Goal: Task Accomplishment & Management: Complete application form

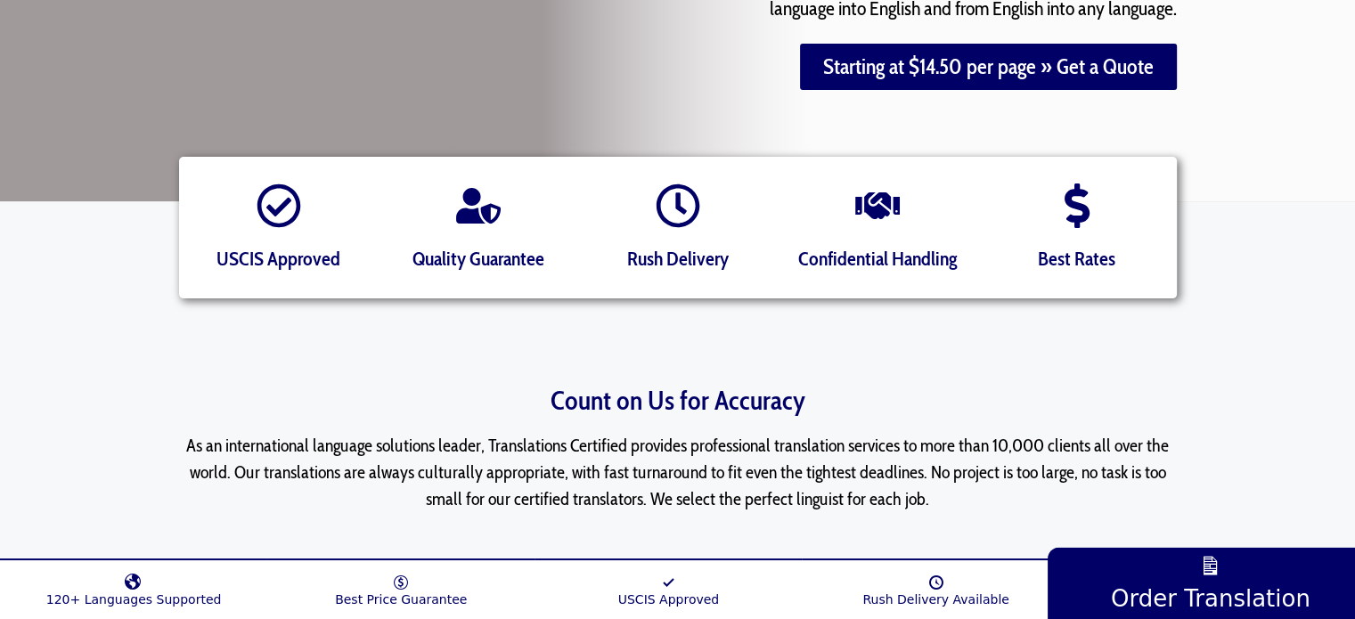
scroll to position [89, 0]
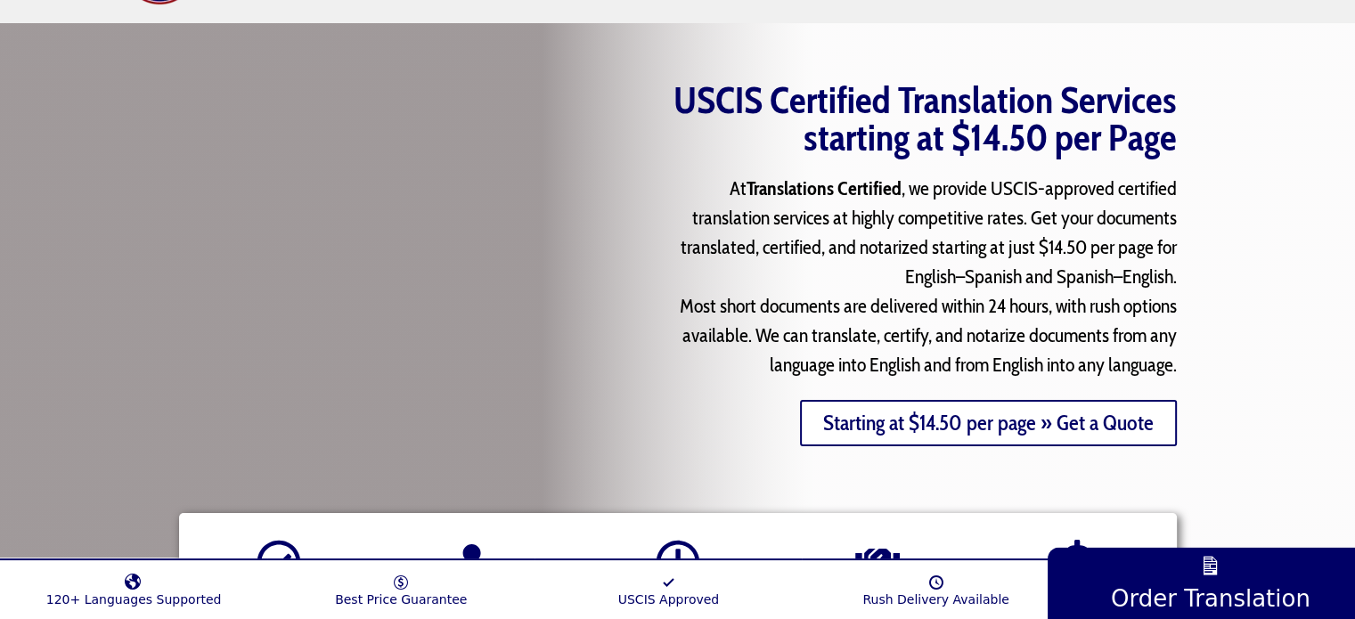
click at [1149, 422] on link "Starting at $14.50 per page » Get a Quote" at bounding box center [988, 423] width 377 height 46
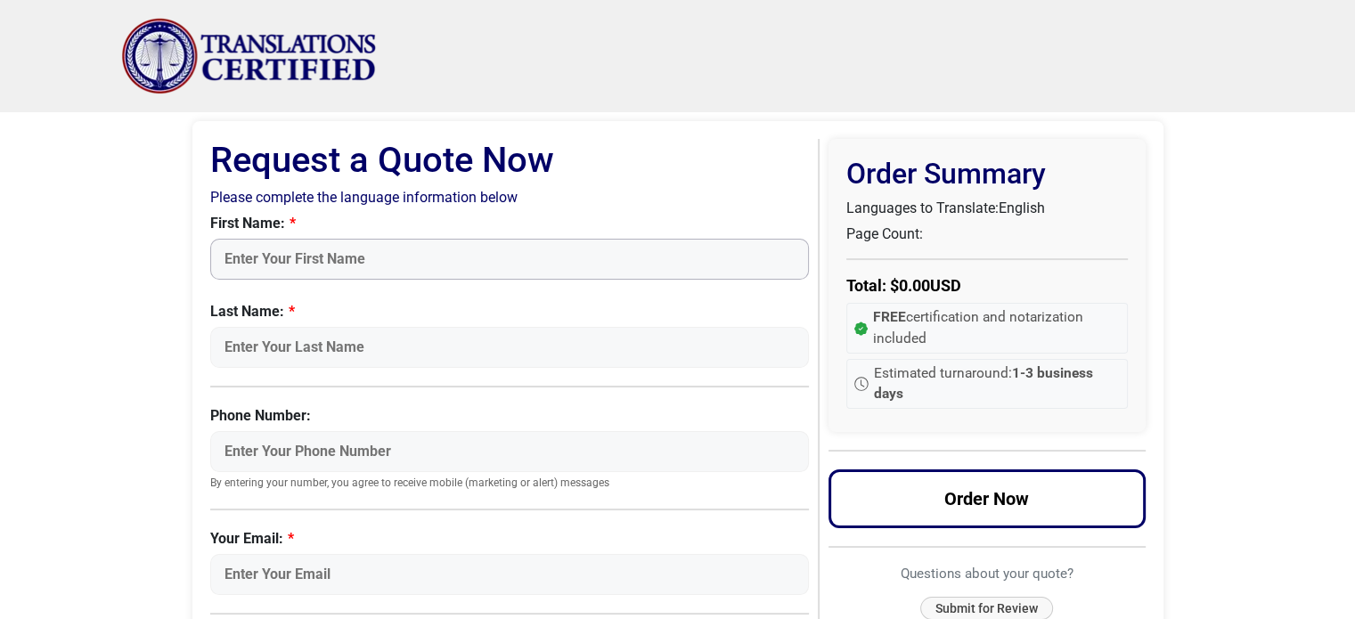
type input "[PERSON_NAME]"
type input "Vyssiou"
type input "015224439939"
type input "avyssiou@gmail.com"
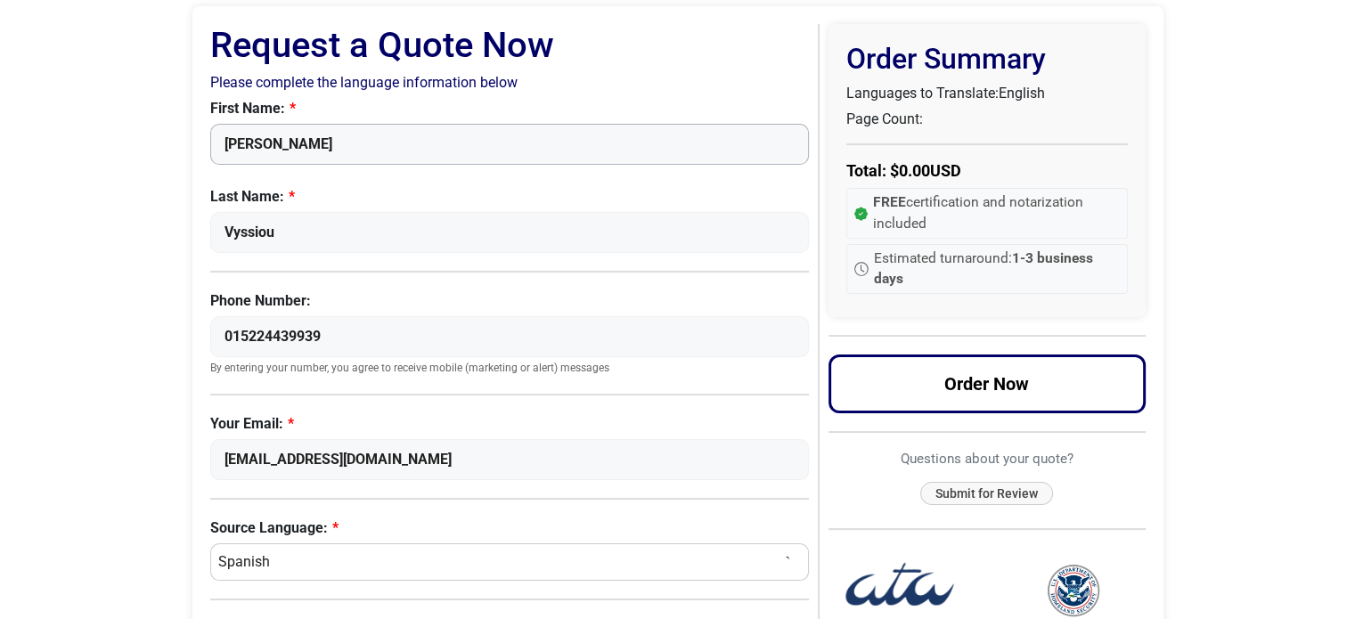
scroll to position [178, 0]
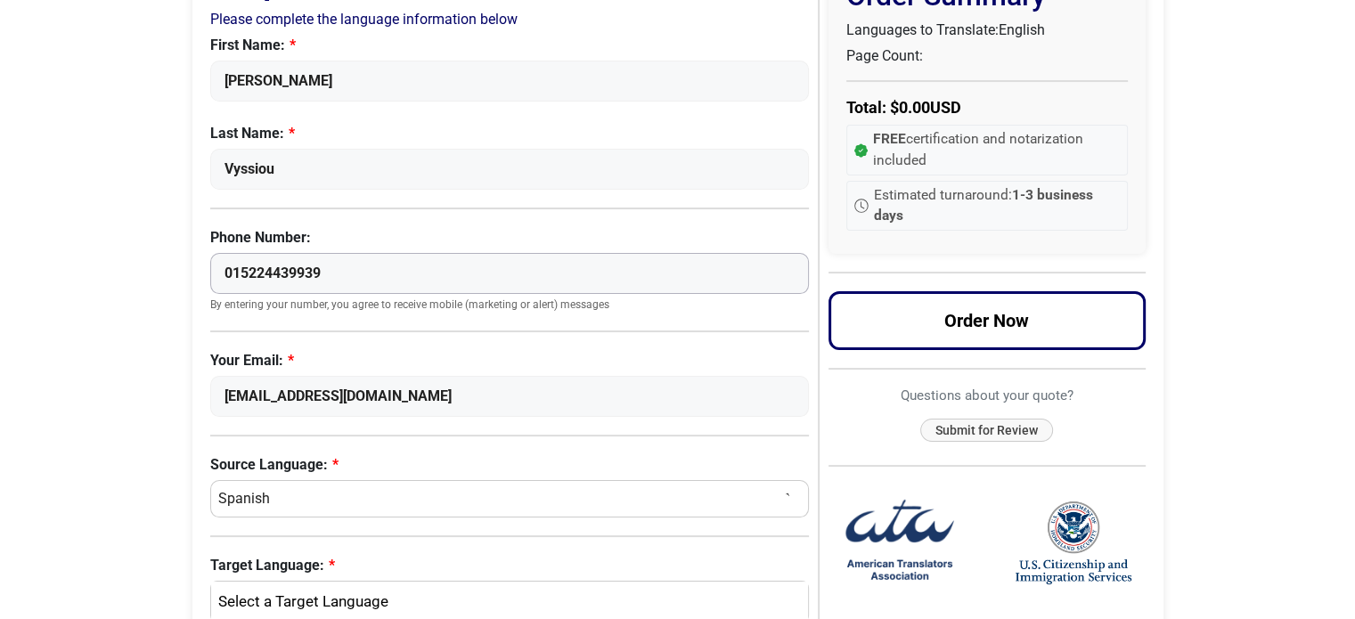
click at [225, 270] on input "015224439939" at bounding box center [510, 273] width 600 height 41
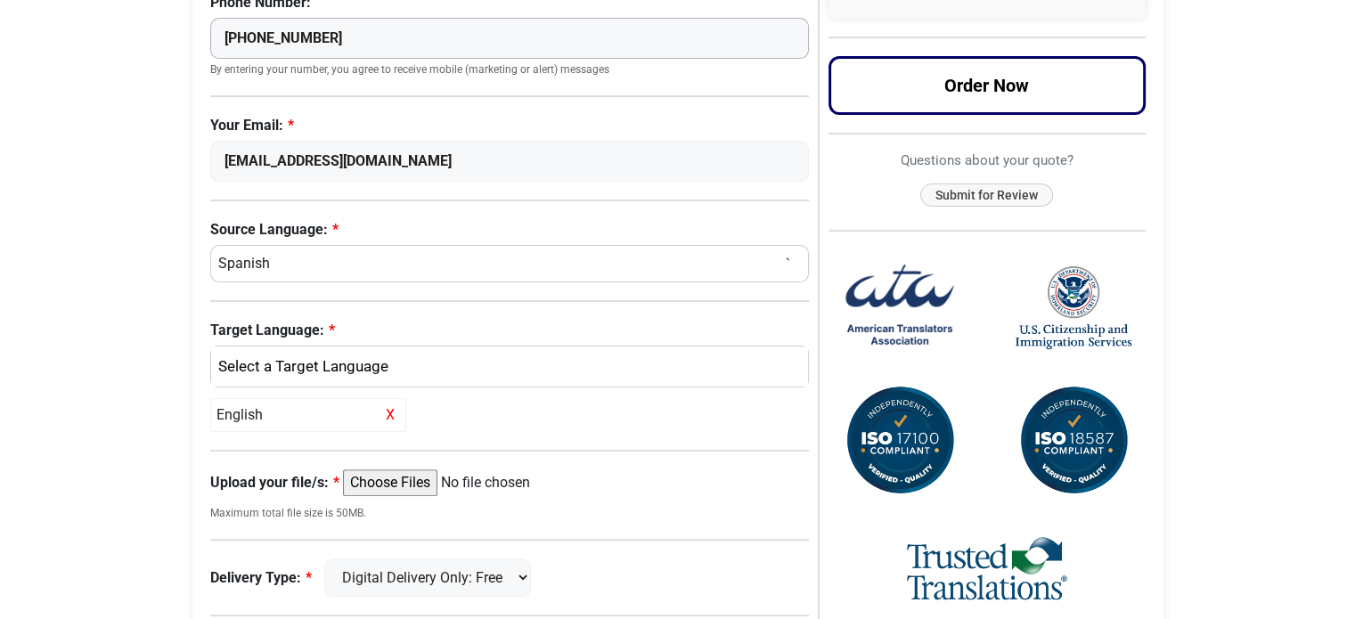
scroll to position [446, 0]
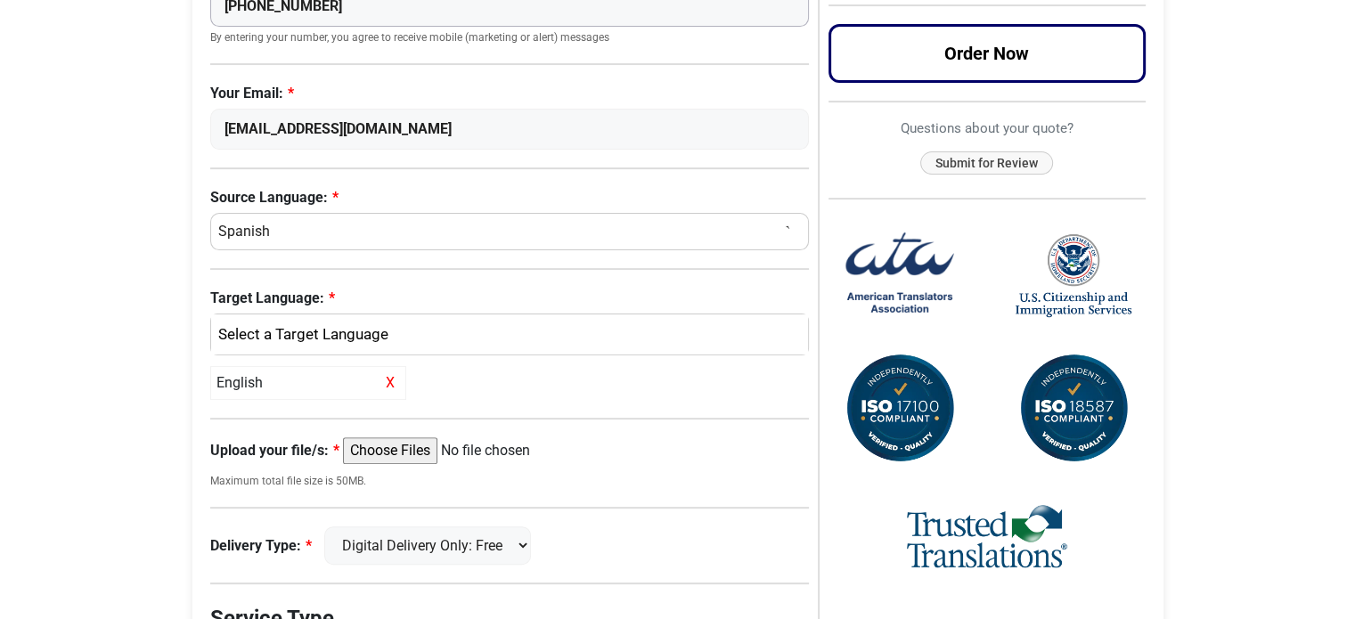
type input "+49(0)15224439939"
click at [258, 220] on select "Select a Language Afrikaans Albanian Amharic Arabic Armenian Belarusian Bulgari…" at bounding box center [510, 231] width 600 height 37
select select "Greek"
click at [210, 213] on select "Select a Language Afrikaans Albanian Amharic Arabic Armenian Belarusian Bulgari…" at bounding box center [510, 231] width 600 height 37
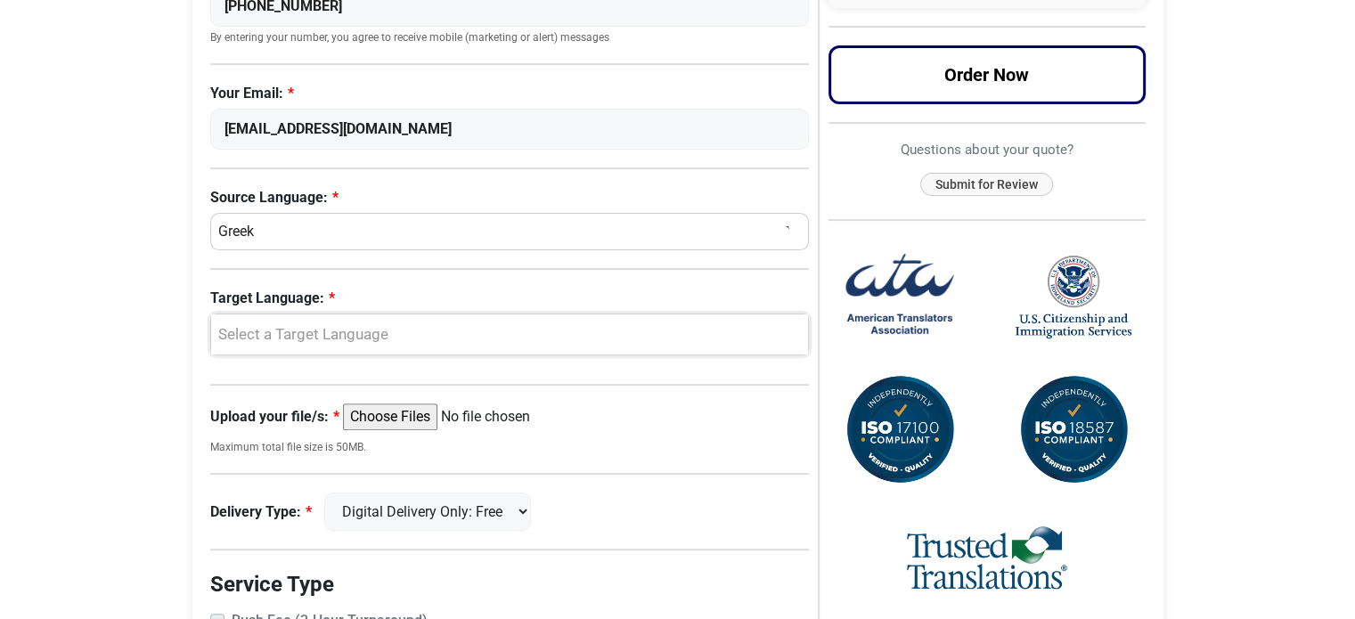
click at [221, 334] on div "Select a Target Language" at bounding box center [505, 334] width 571 height 23
click at [251, 418] on span "English" at bounding box center [256, 421] width 46 height 21
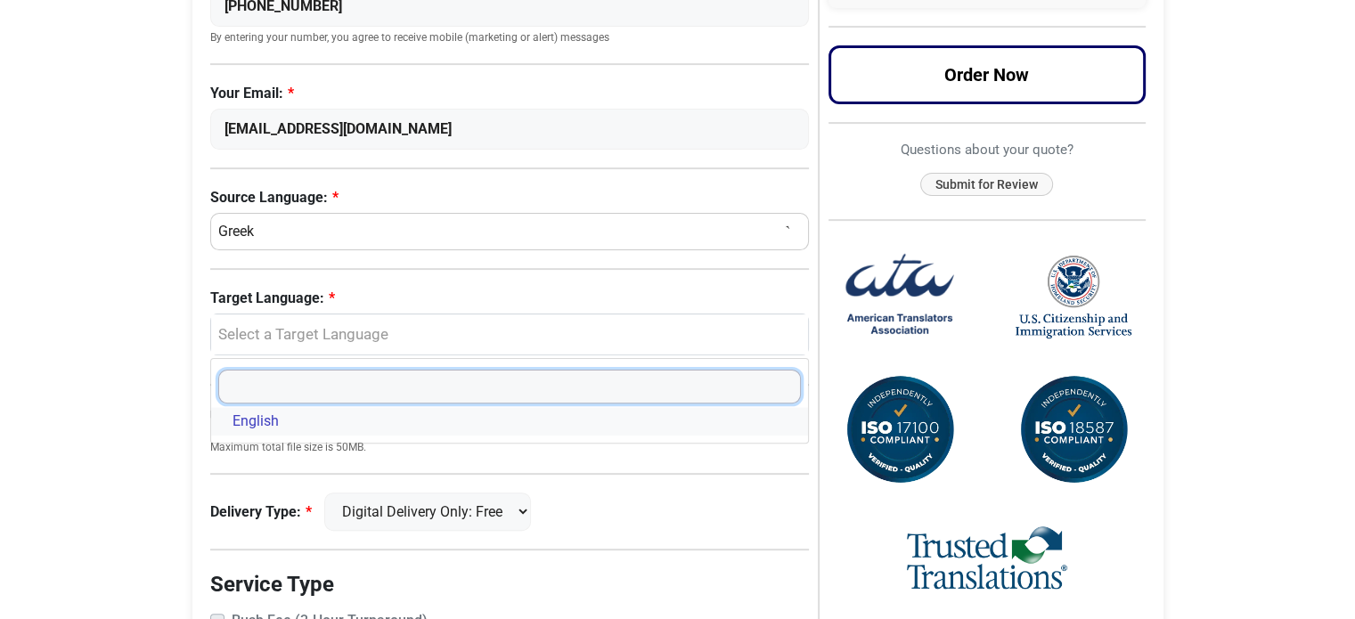
select select "English"
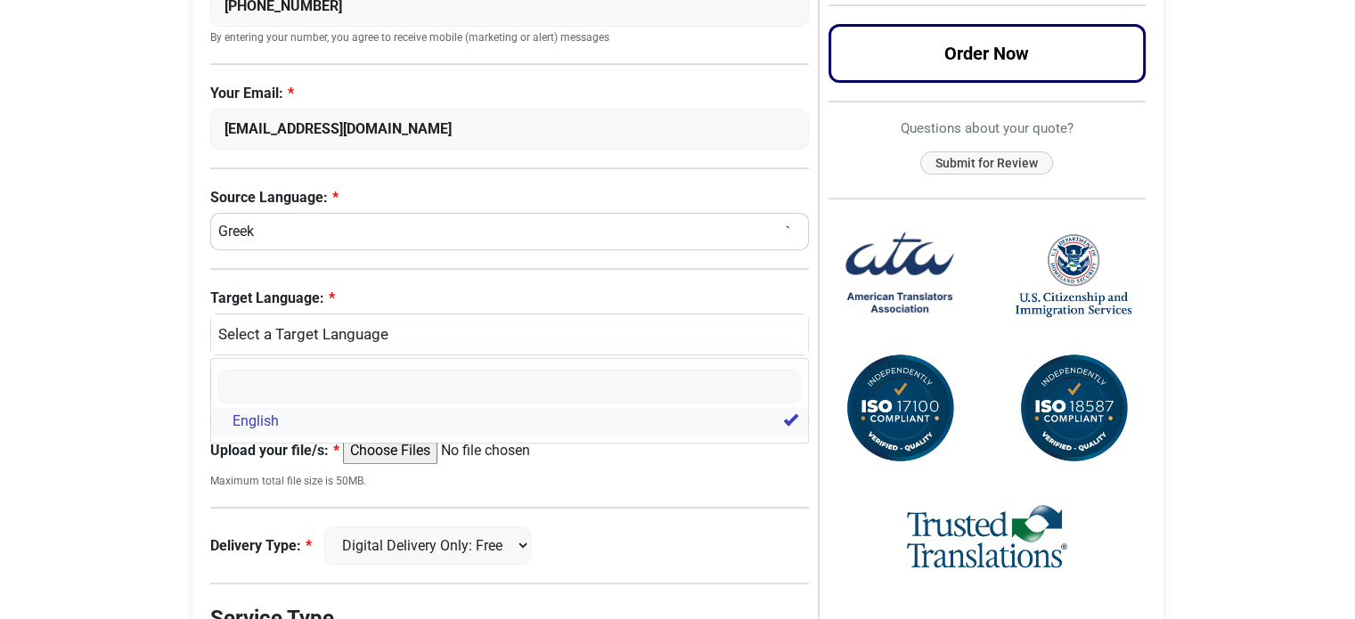
click at [265, 420] on span "English" at bounding box center [256, 421] width 46 height 21
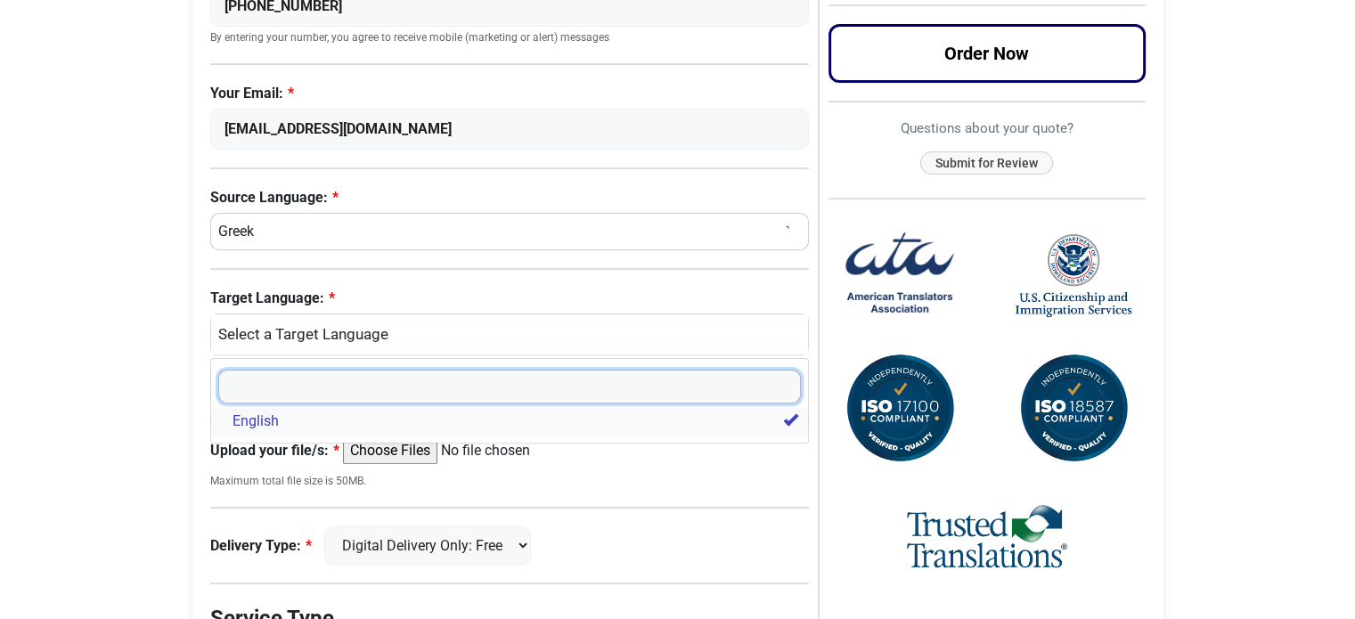
select select
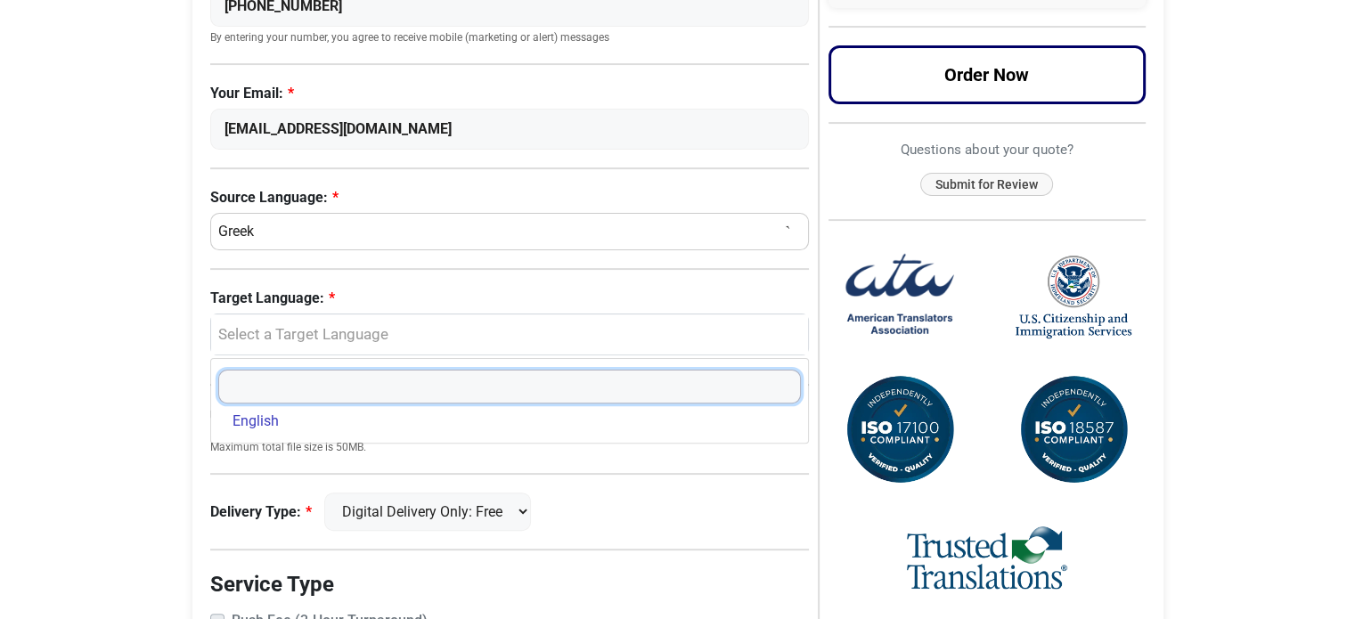
type input "e"
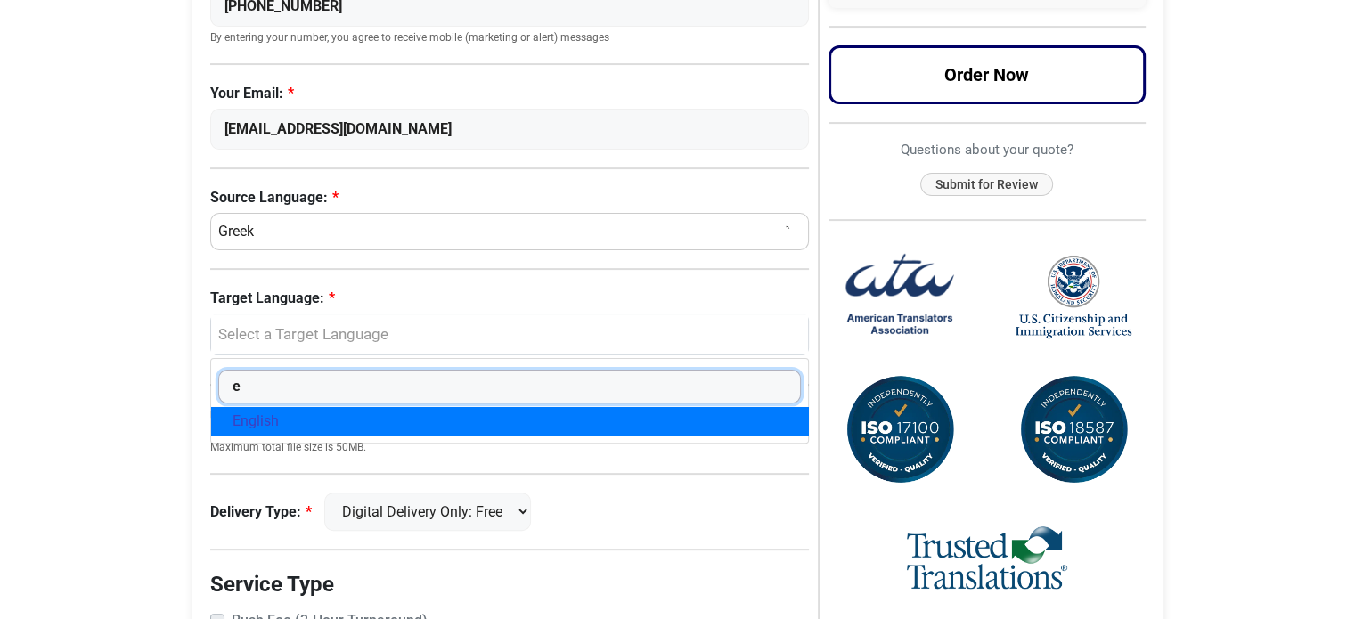
select select "English"
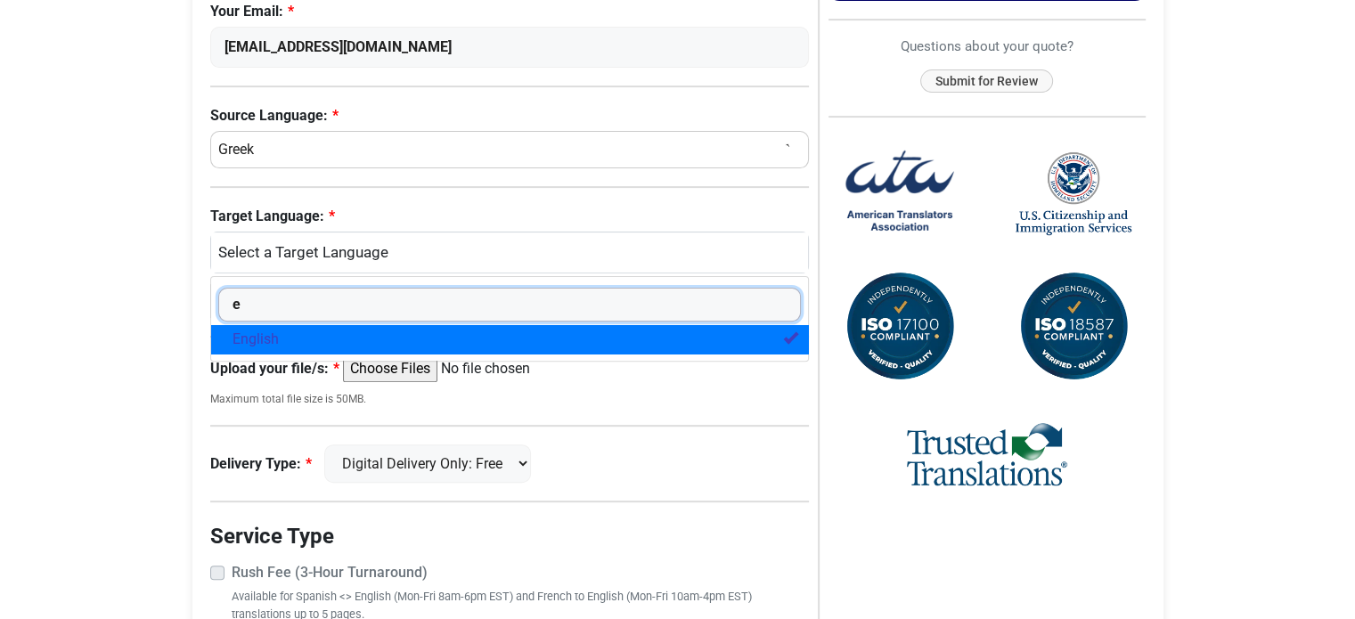
scroll to position [624, 0]
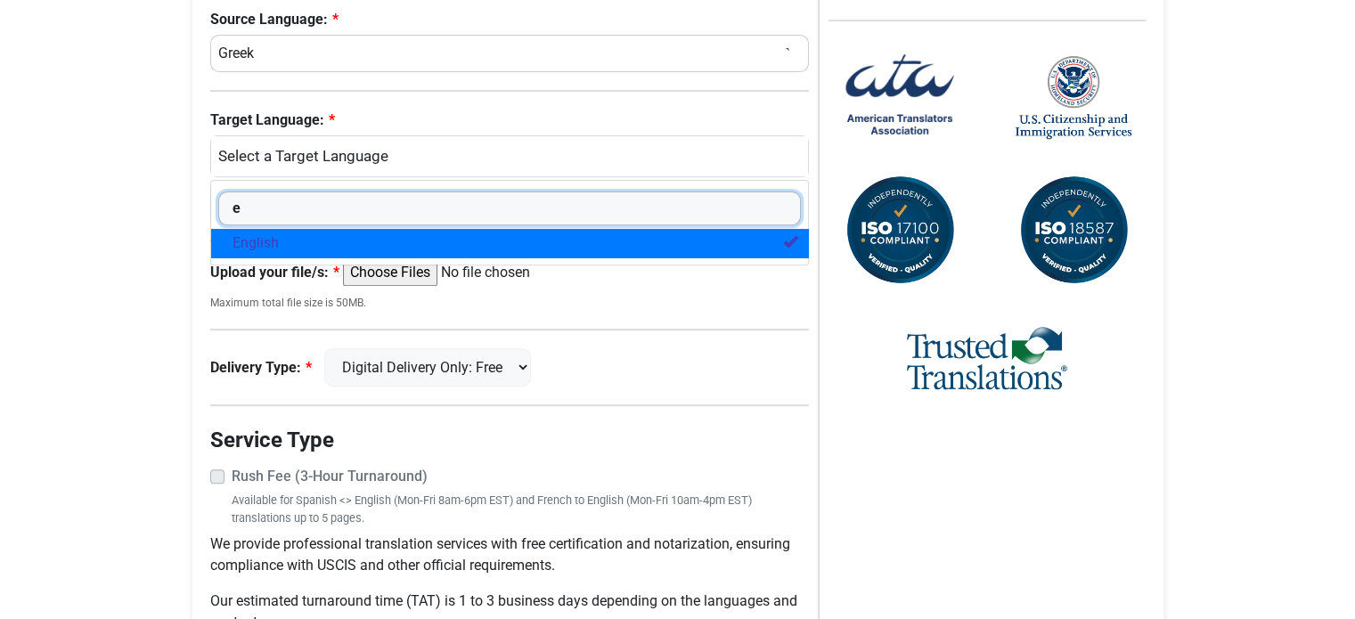
type input "e"
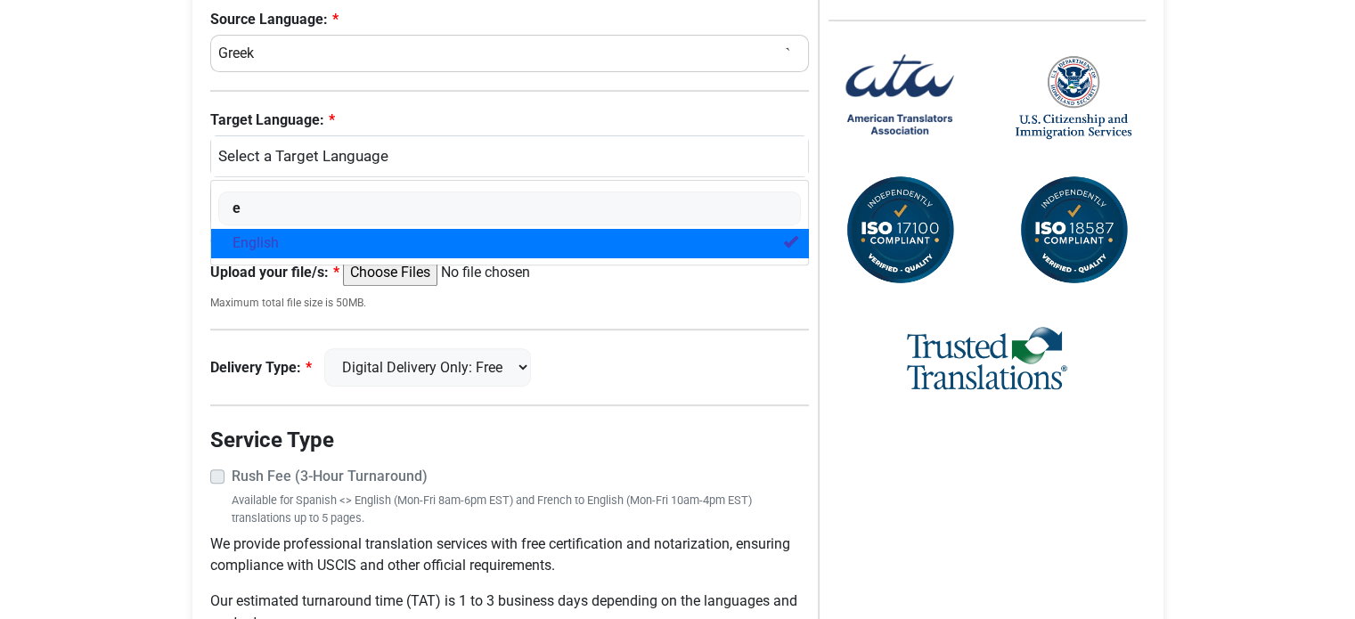
click at [119, 389] on body "Skip to content Menu Menu Certified Translations Translation Services Documents…" at bounding box center [677, 54] width 1355 height 1357
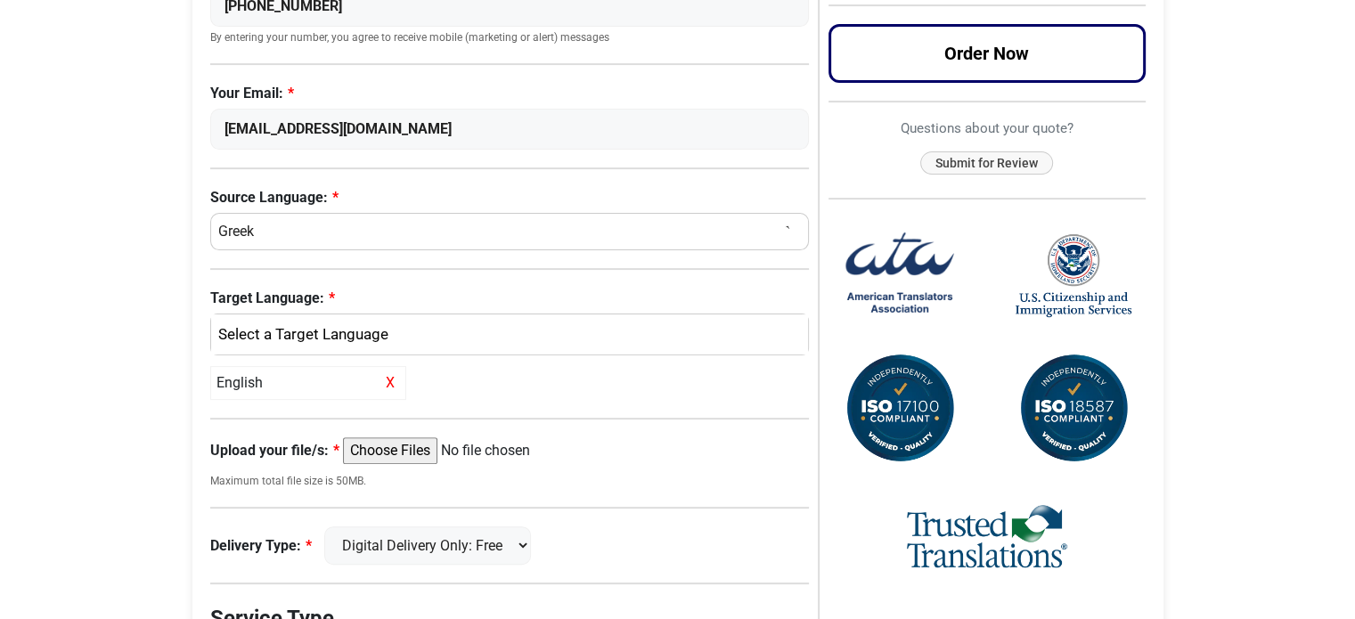
scroll to position [446, 0]
click at [328, 331] on div "English" at bounding box center [505, 334] width 571 height 23
click at [121, 327] on body "Skip to content Menu Menu Certified Translations Translation Services Documents…" at bounding box center [677, 232] width 1355 height 1357
click at [391, 378] on span "X" at bounding box center [390, 383] width 19 height 21
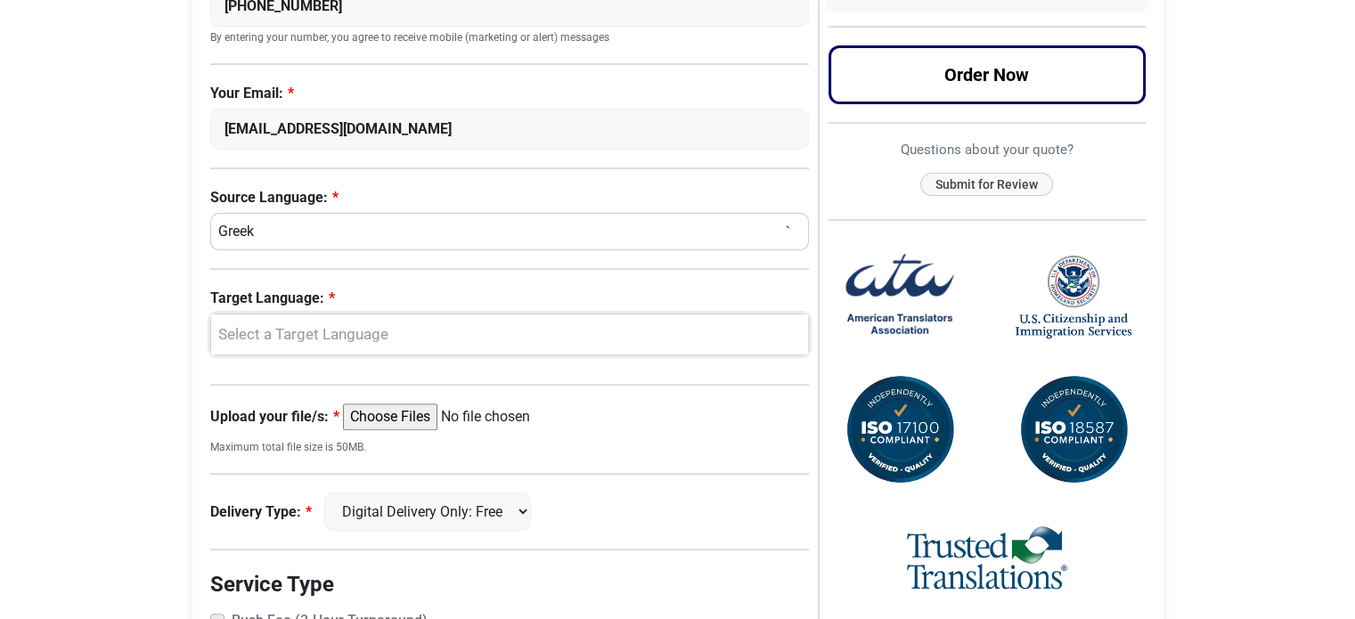
click at [285, 334] on div "Select a Target Language" at bounding box center [505, 334] width 571 height 23
click at [278, 420] on link "English" at bounding box center [510, 421] width 598 height 29
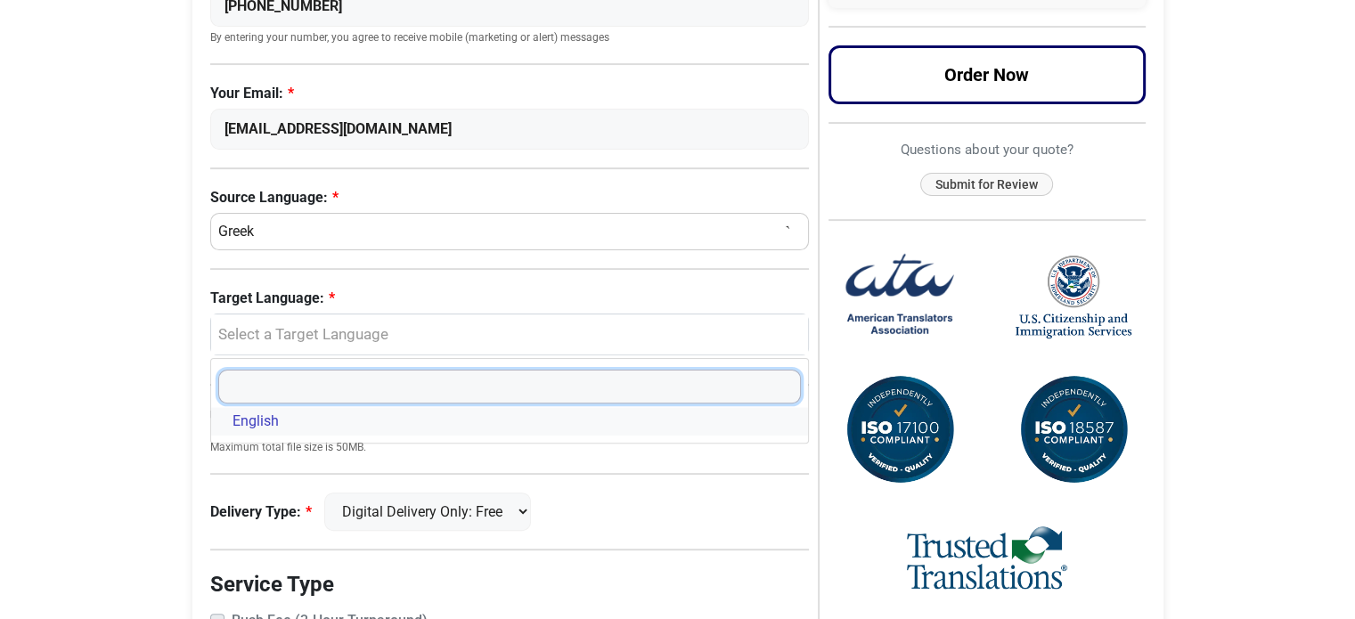
select select "English"
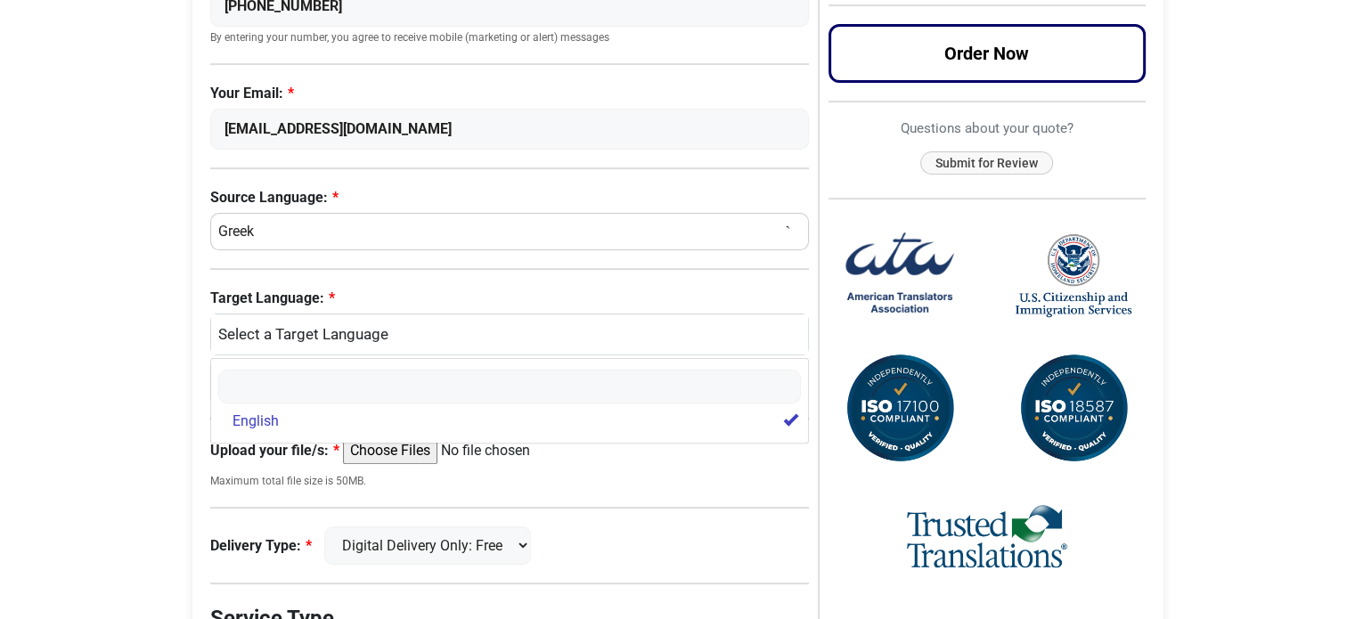
click at [136, 351] on body "Skip to content Menu Menu Certified Translations Translation Services Documents…" at bounding box center [677, 232] width 1355 height 1357
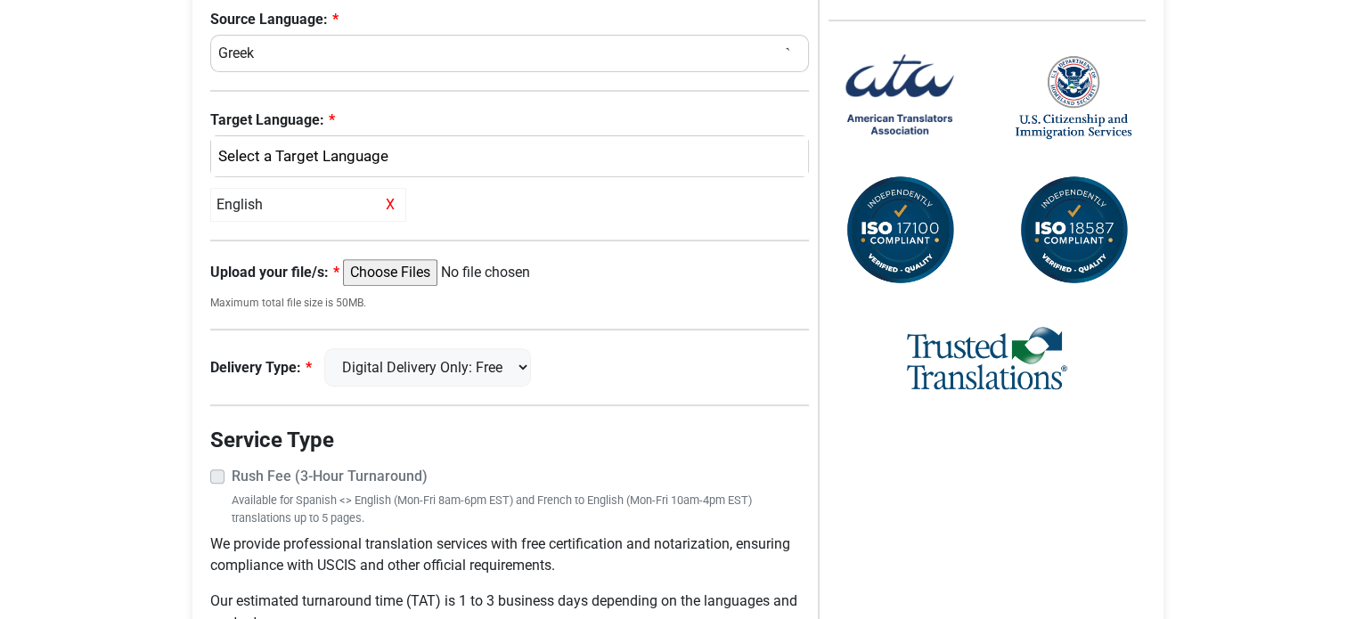
click at [430, 267] on input "Upload your file/s:" at bounding box center [479, 272] width 273 height 27
type input "C:\fakepath\BIRTH_CERT_VYSSIOU_1.pdf"
click at [531, 367] on select "Digital Delivery Only: Free FedEx 2 Day: $15" at bounding box center [427, 367] width 207 height 38
click at [610, 371] on div "Delivery Type: Digital Delivery Only: Free FedEx 2 Day: $15" at bounding box center [510, 367] width 600 height 38
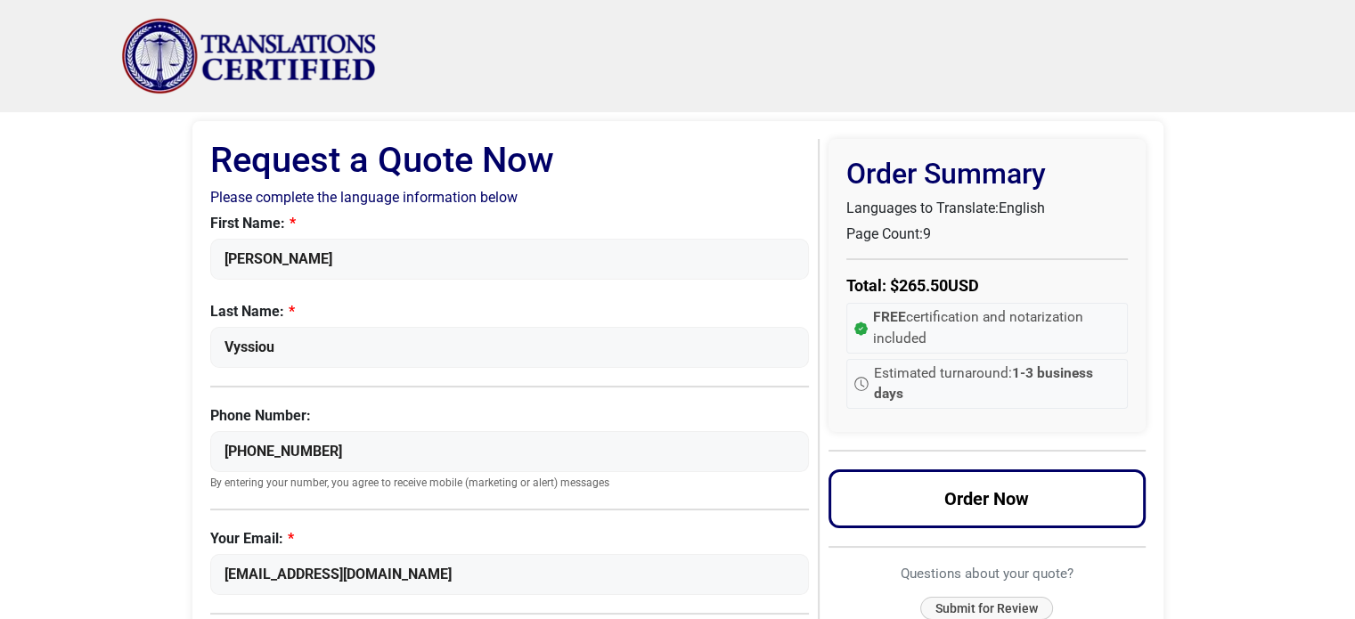
scroll to position [267, 0]
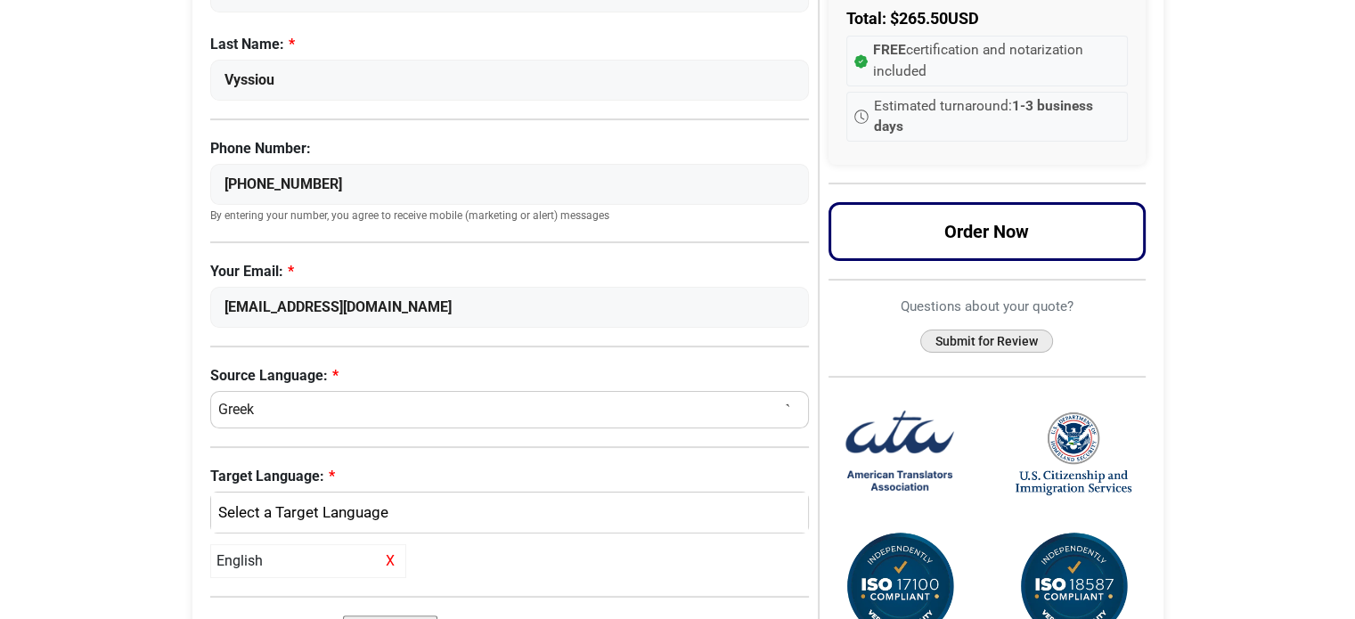
click at [1008, 338] on button "Submit for Review" at bounding box center [987, 342] width 133 height 24
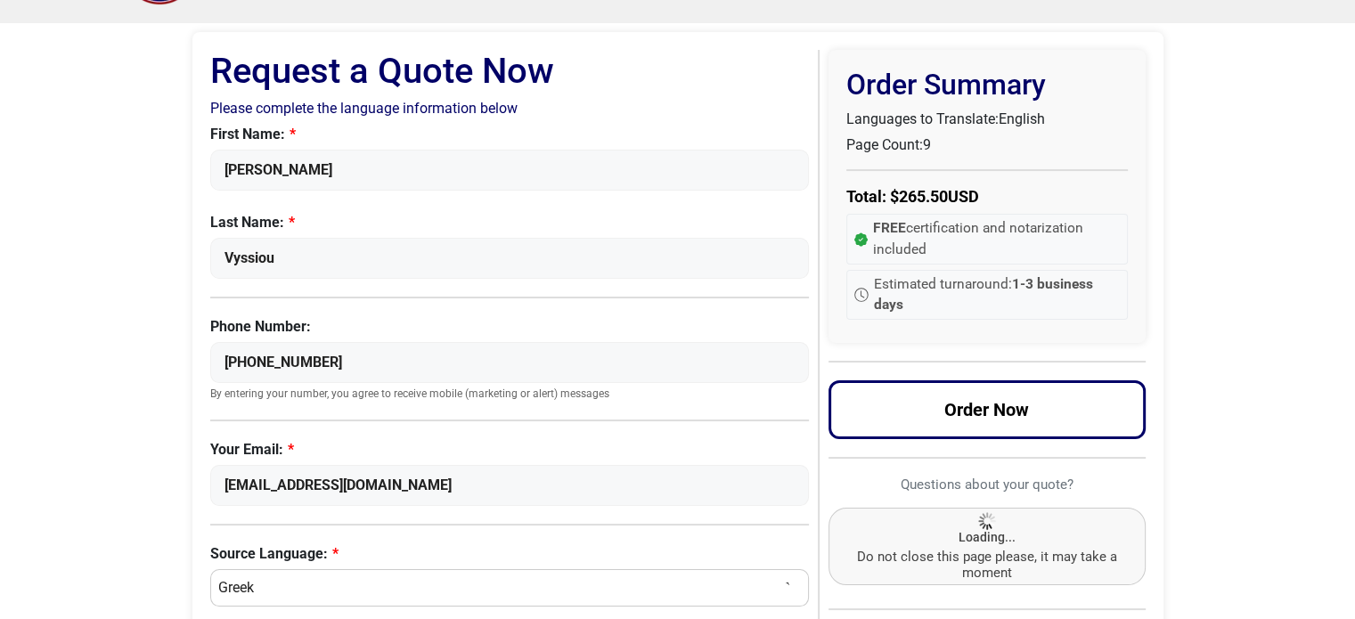
scroll to position [0, 0]
